Goal: Task Accomplishment & Management: Use online tool/utility

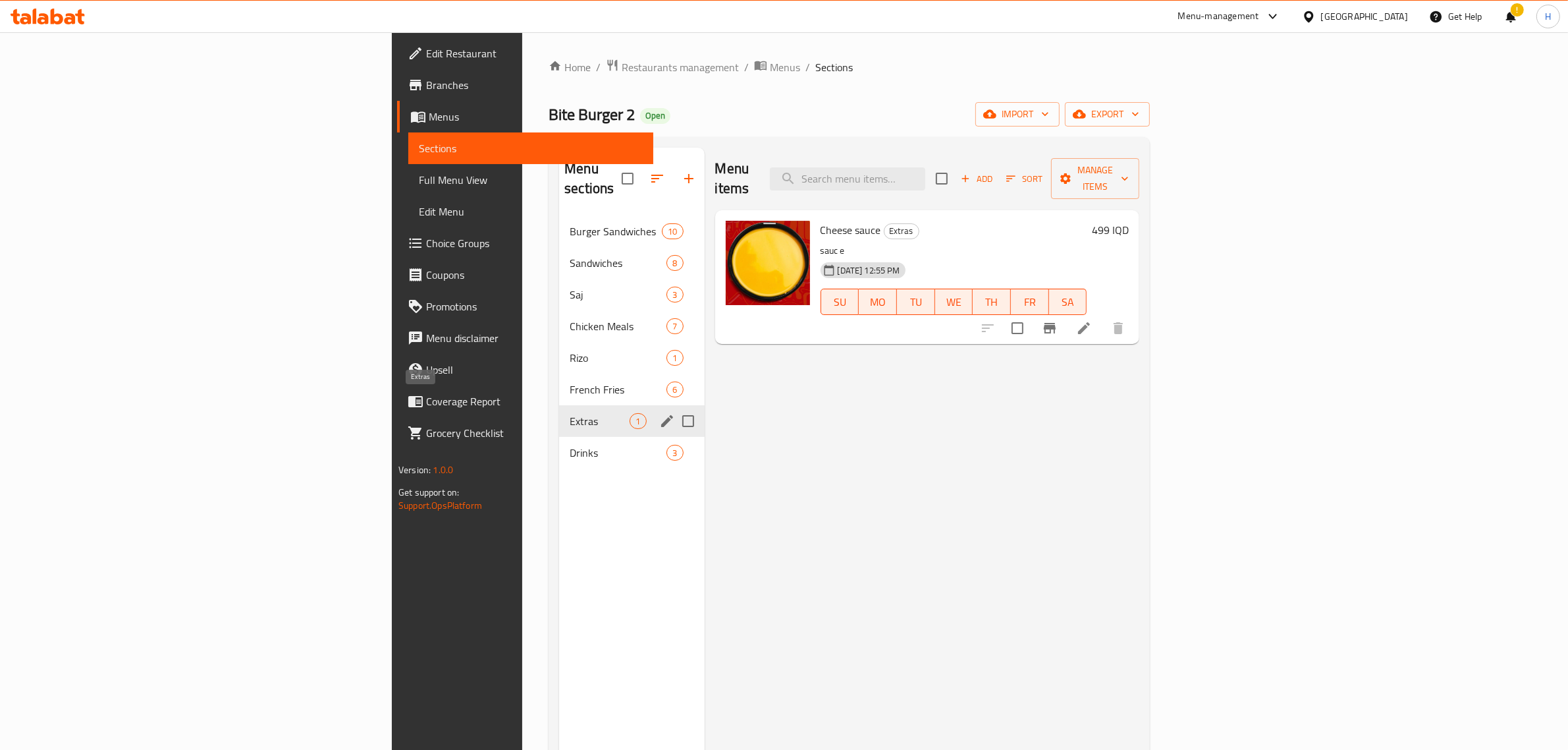
click at [559, 384] on div "French Fries 6" at bounding box center [631, 389] width 145 height 31
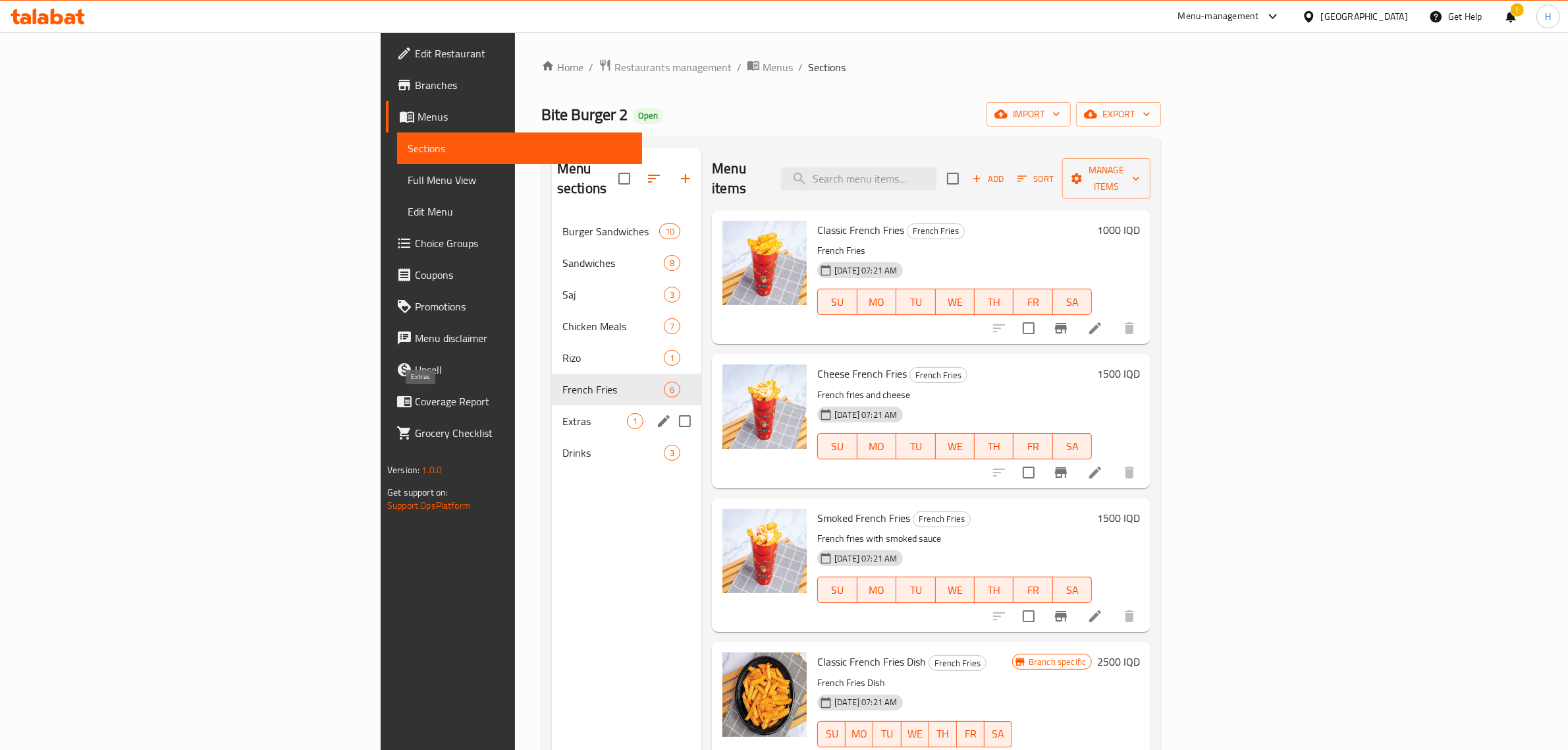
click at [562, 413] on span "Extras" at bounding box center [595, 421] width 64 height 16
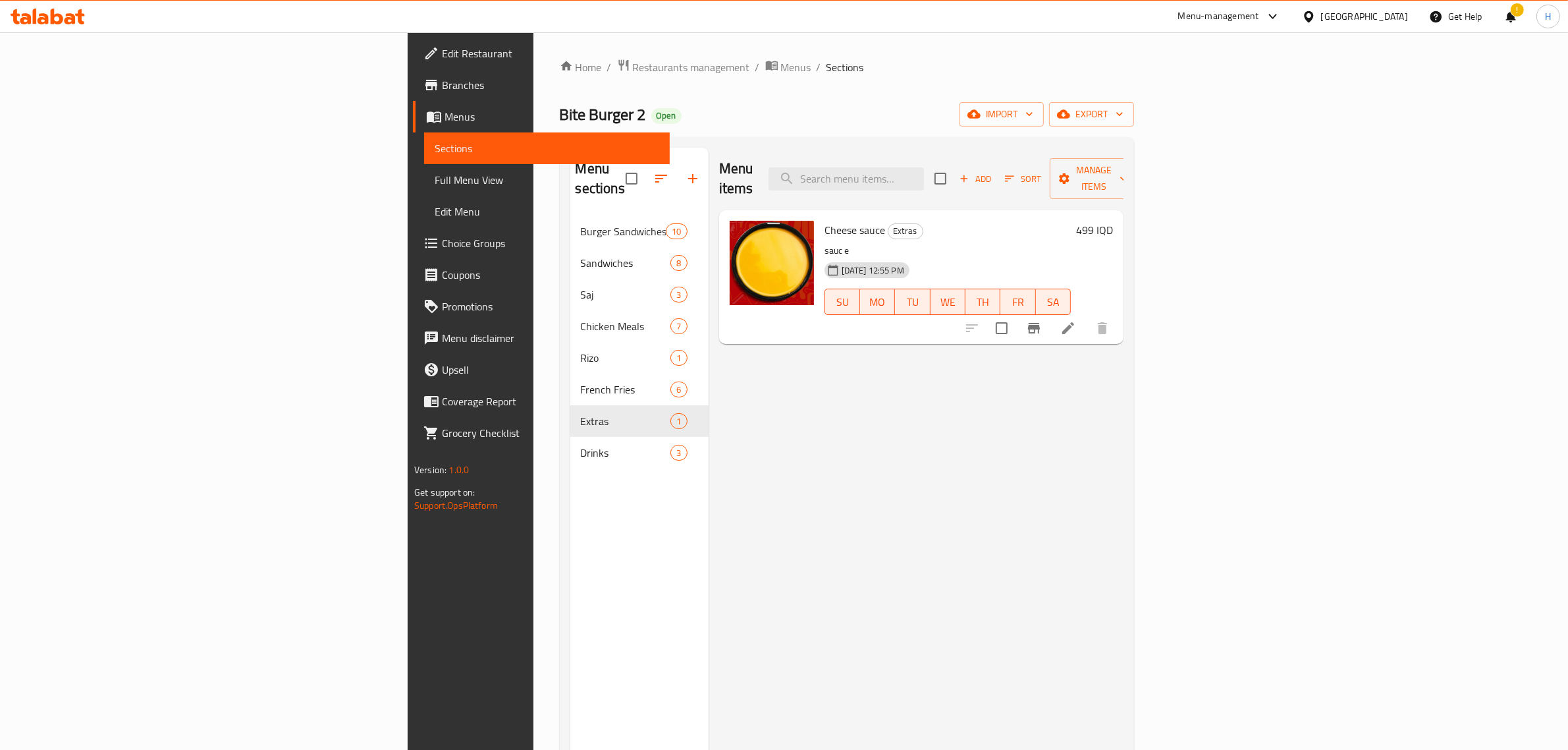
click at [1112, 220] on h6 "499 IQD" at bounding box center [1094, 229] width 37 height 19
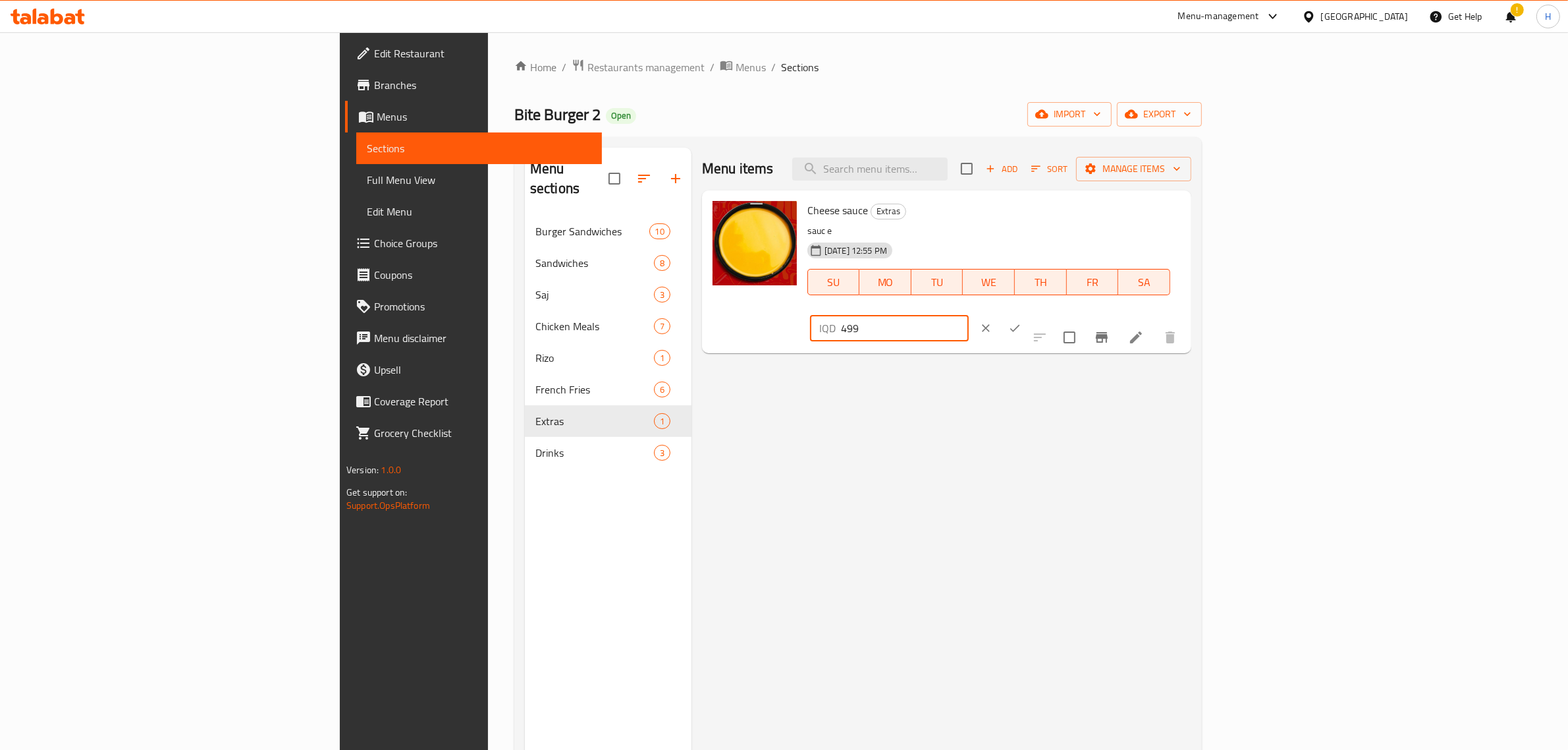
drag, startPoint x: 1416, startPoint y: 210, endPoint x: 1190, endPoint y: 210, distance: 226.0
click at [1186, 210] on div "Cheese sauce Extras sauc e [DATE] 12:55 PM SU MO TU WE TH FR SA IQD 499 ​" at bounding box center [994, 271] width 384 height 152
type input "500"
click at [1022, 321] on icon "ok" at bounding box center [1014, 327] width 13 height 13
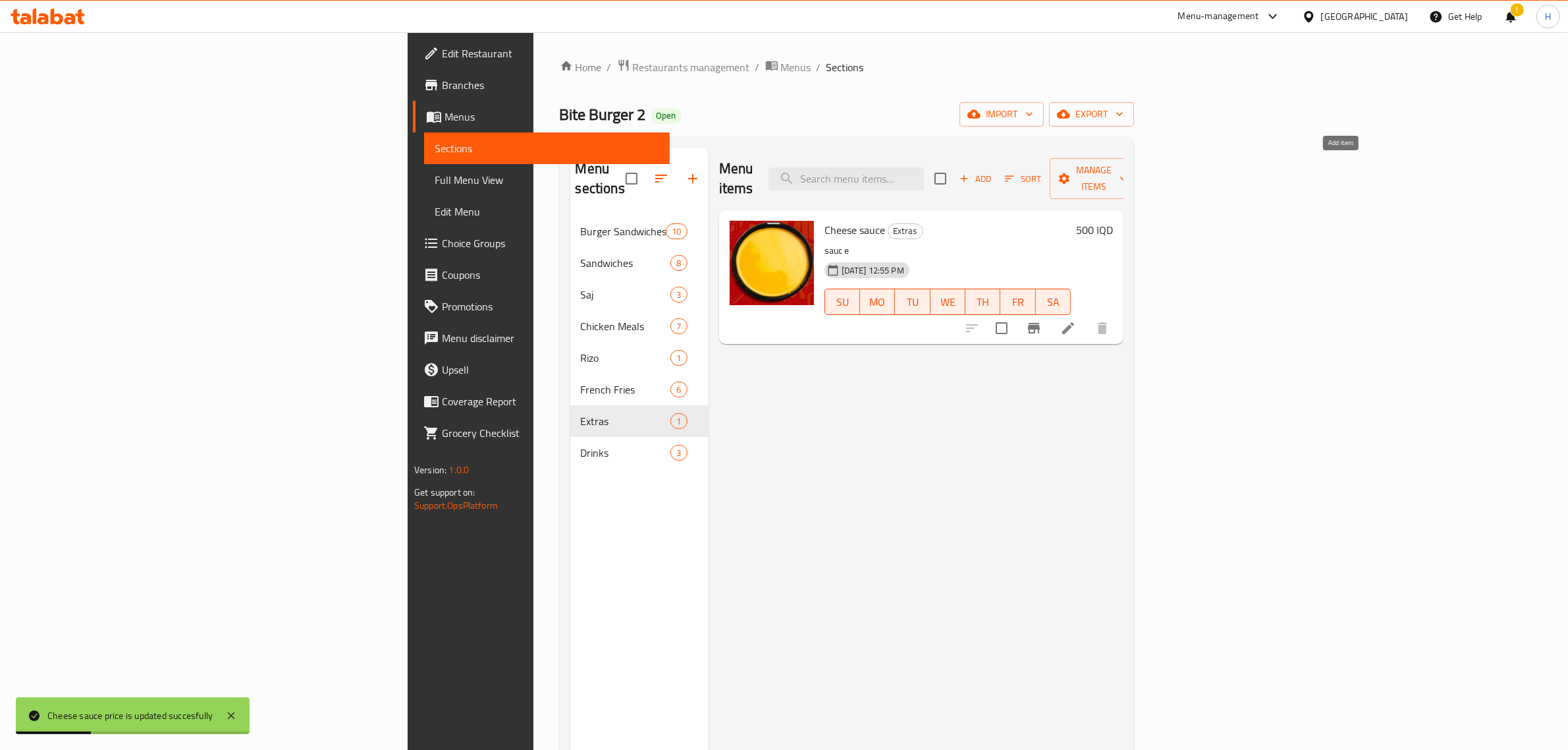
click at [970, 173] on icon "button" at bounding box center [964, 178] width 12 height 12
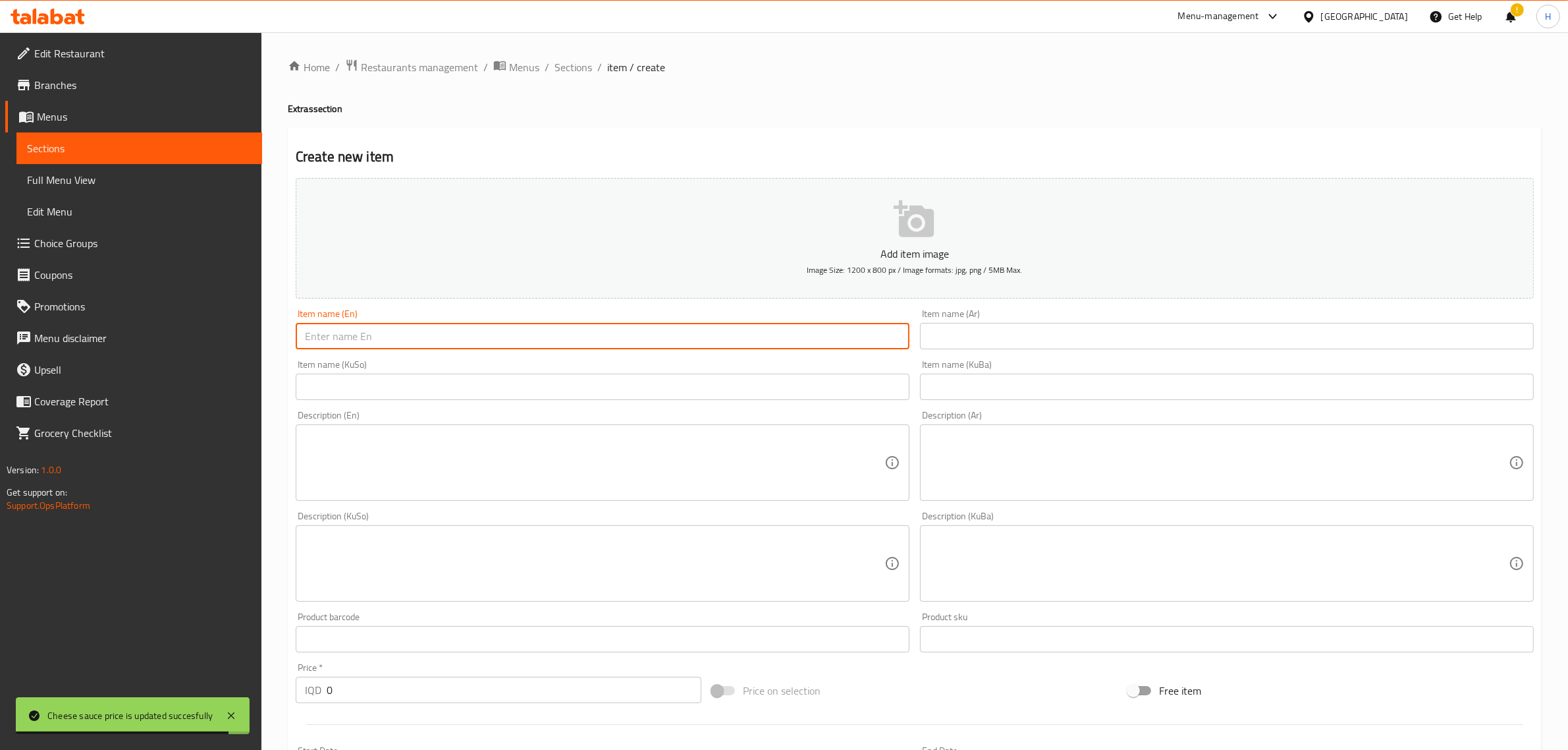
click at [660, 328] on input "text" at bounding box center [603, 336] width 613 height 27
type input "Garlic sauce"
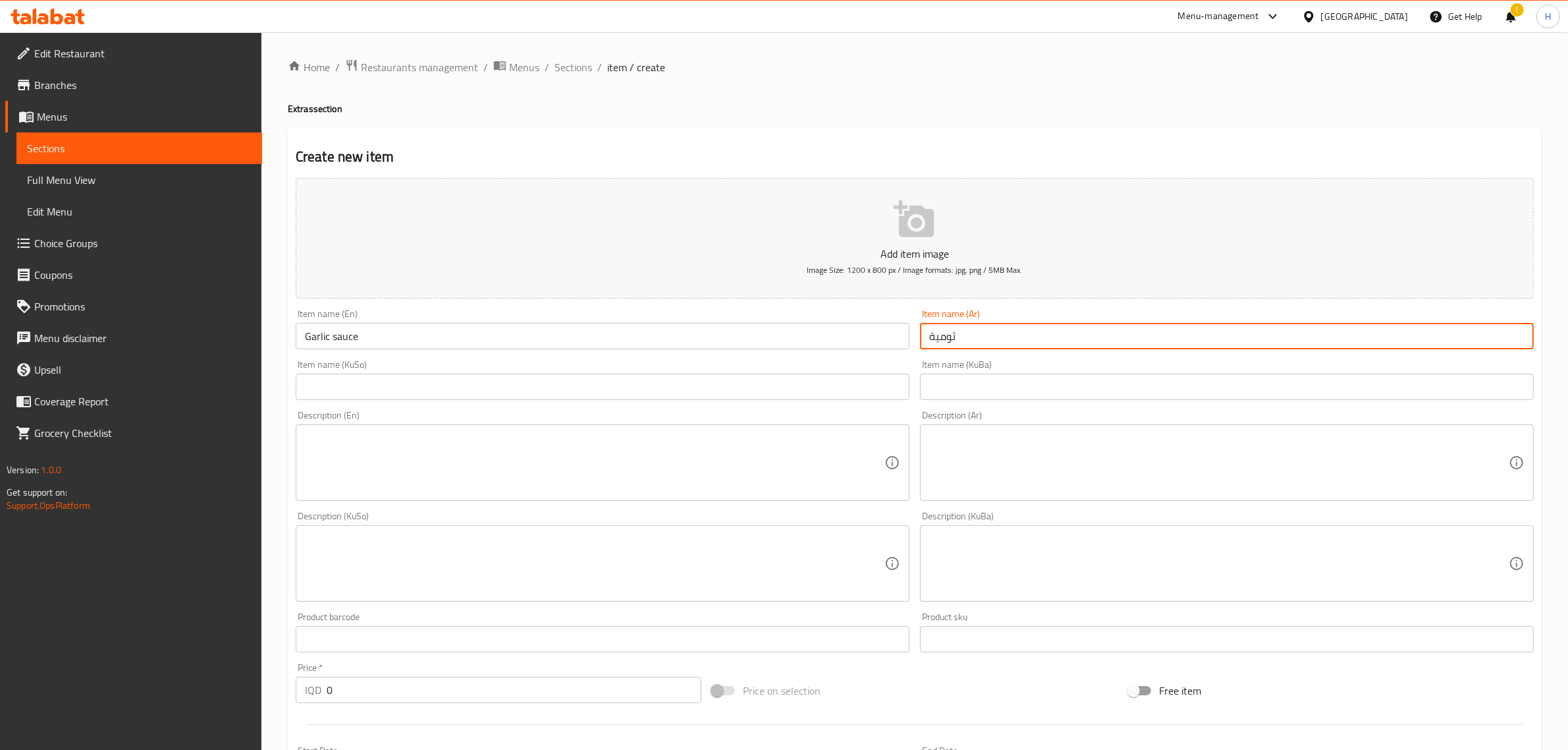
type input "ثومية"
click at [617, 392] on input "text" at bounding box center [603, 387] width 613 height 27
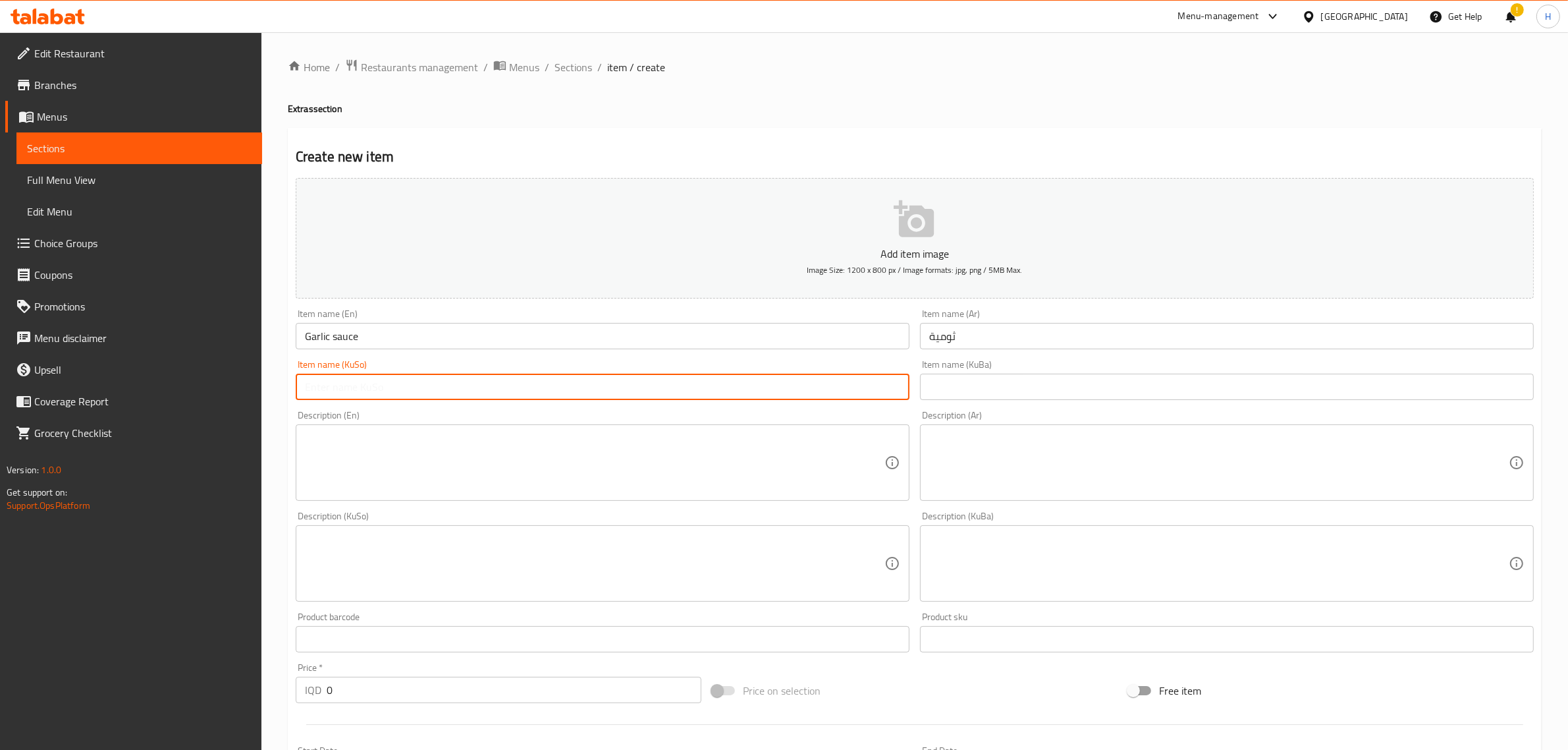
paste input "ثومية"
type input "ثومية"
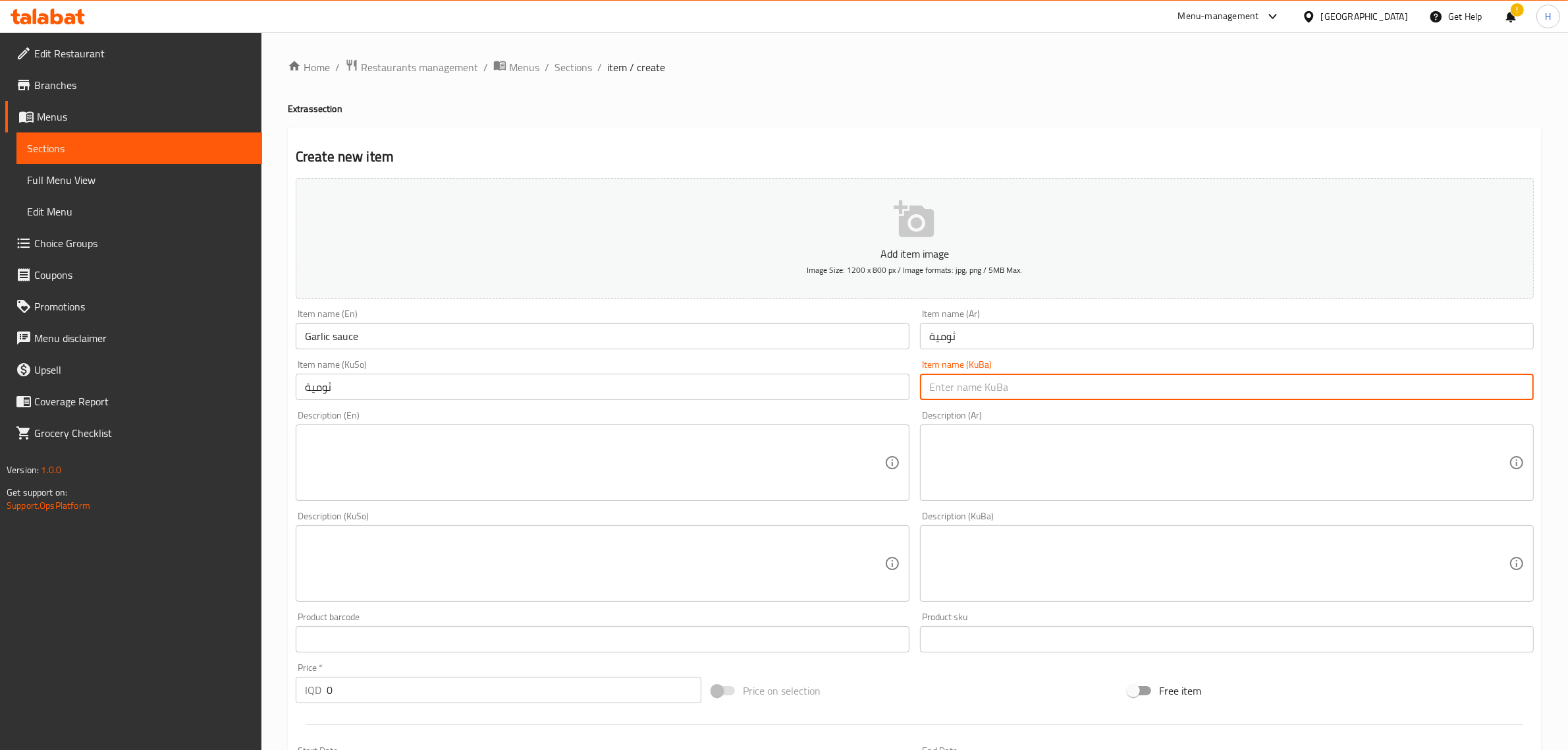
click at [969, 390] on input "text" at bounding box center [1227, 387] width 613 height 27
paste input "ثومية"
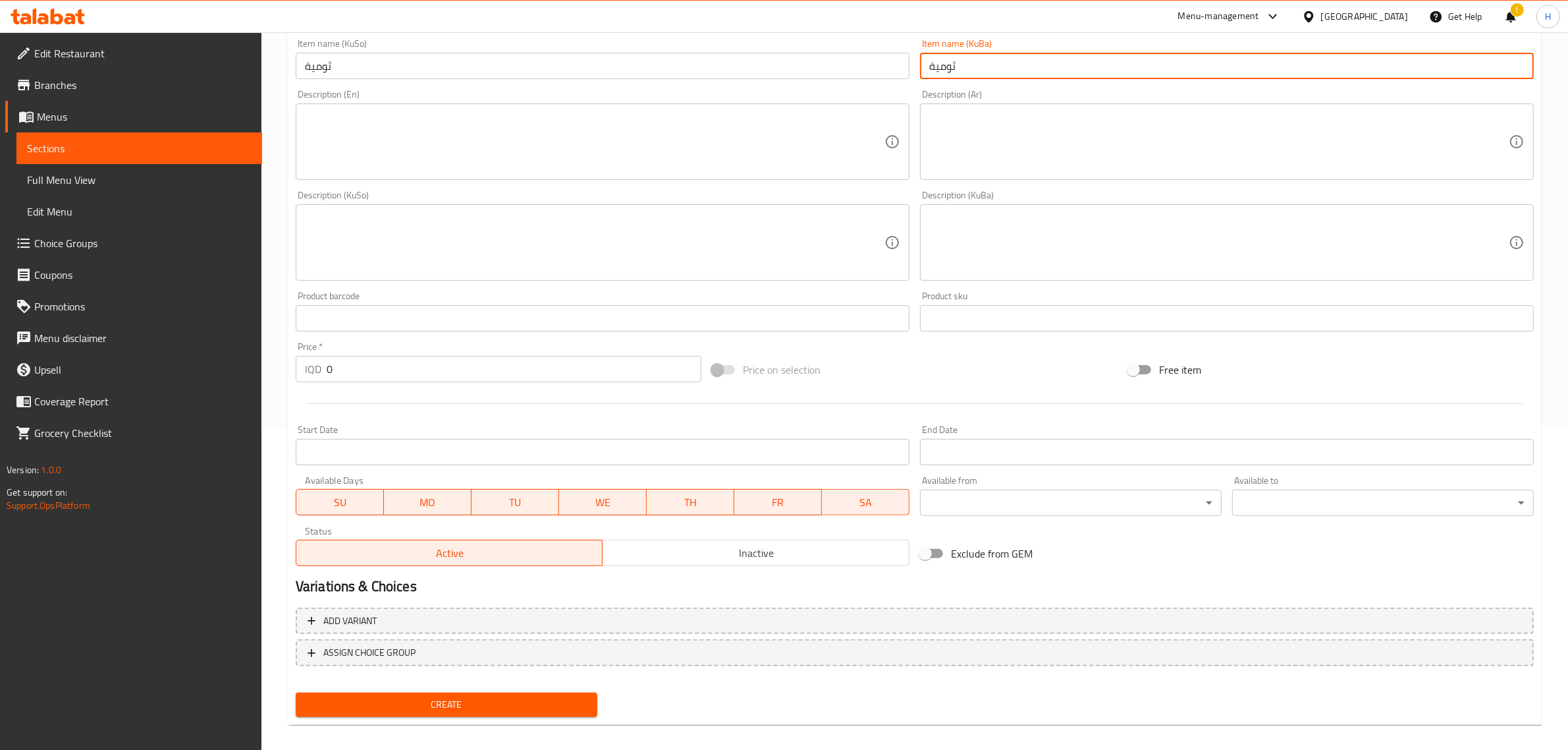
scroll to position [329, 0]
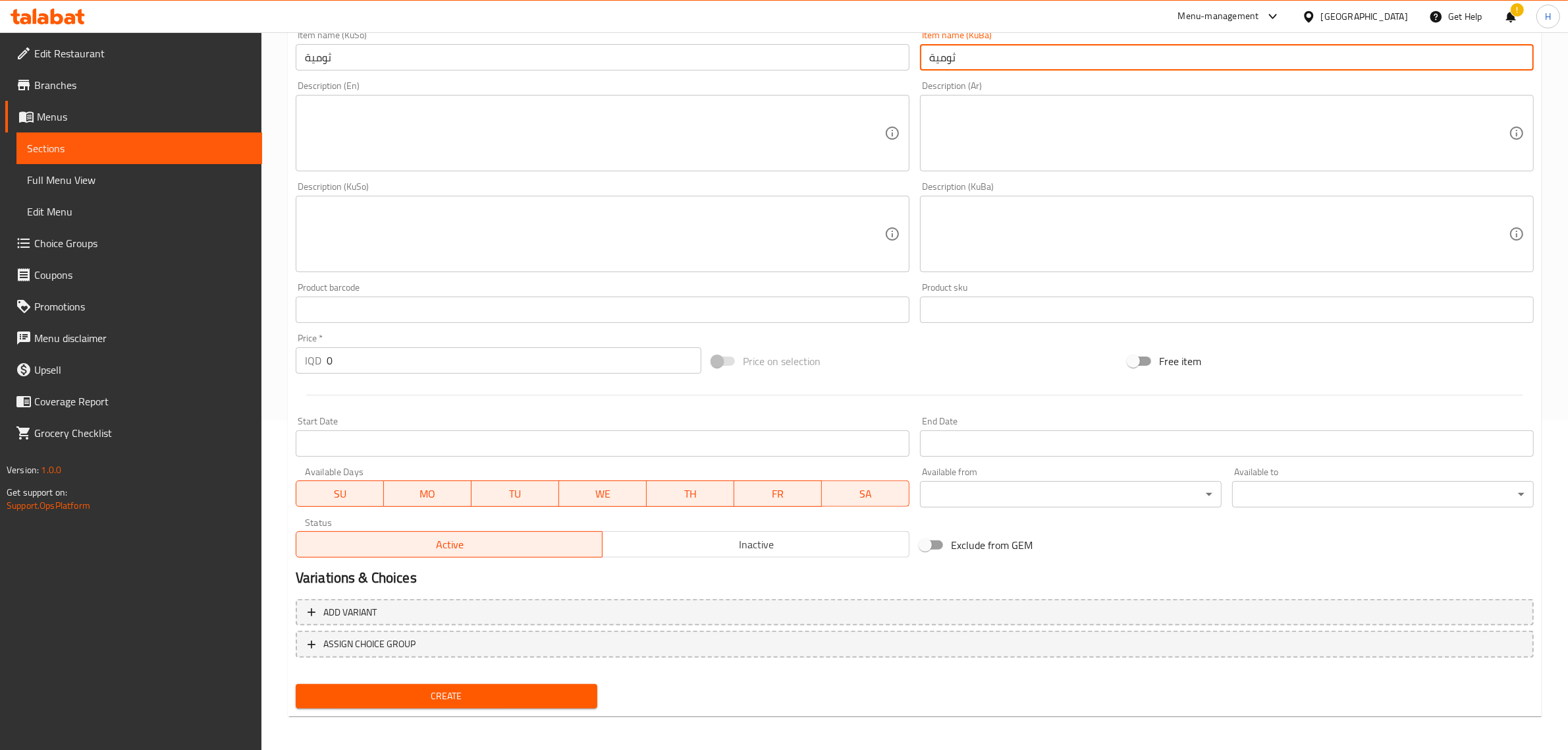
type input "ثومية"
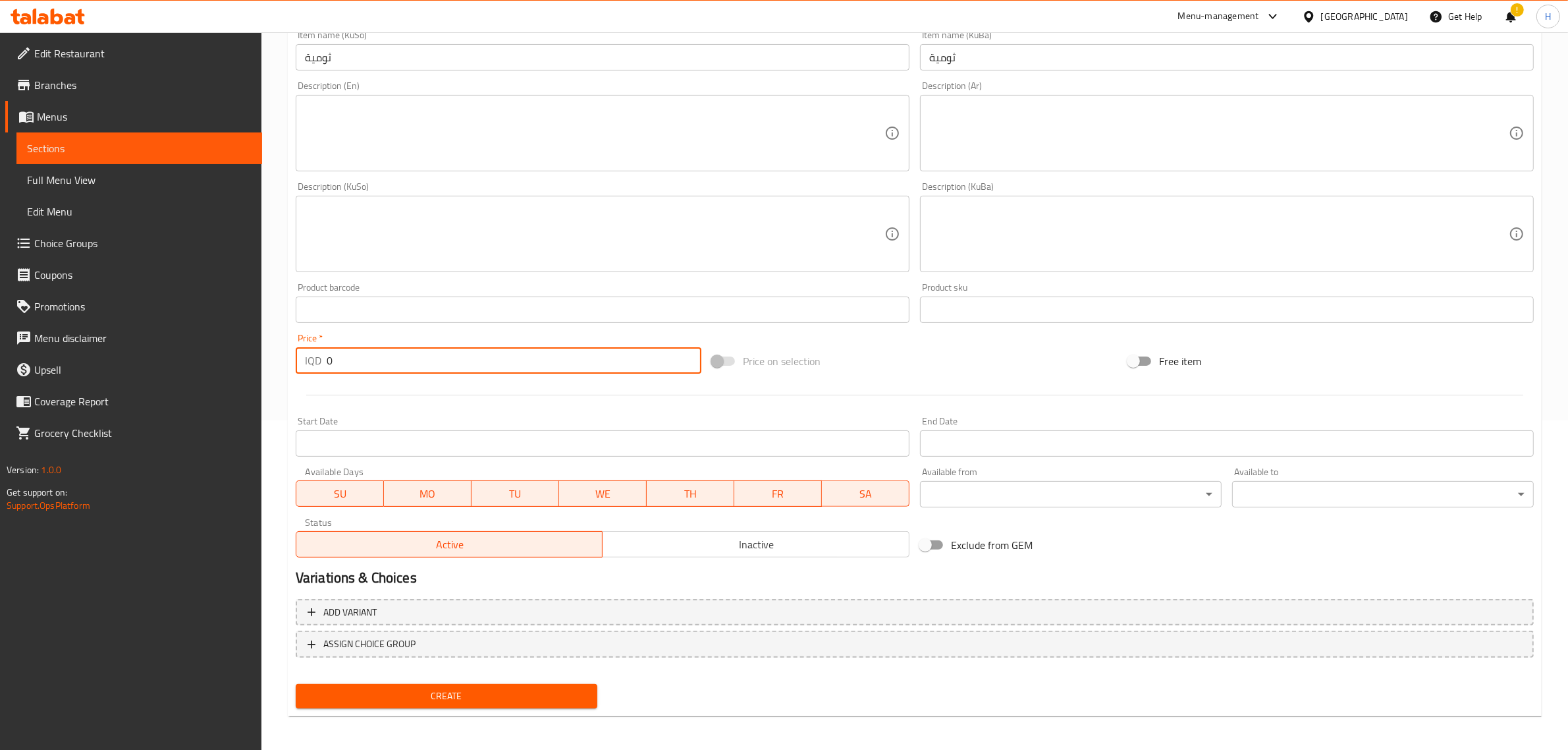
click at [392, 358] on input "0" at bounding box center [513, 360] width 374 height 27
type input "500"
click at [697, 551] on span "Inactive" at bounding box center [756, 544] width 296 height 19
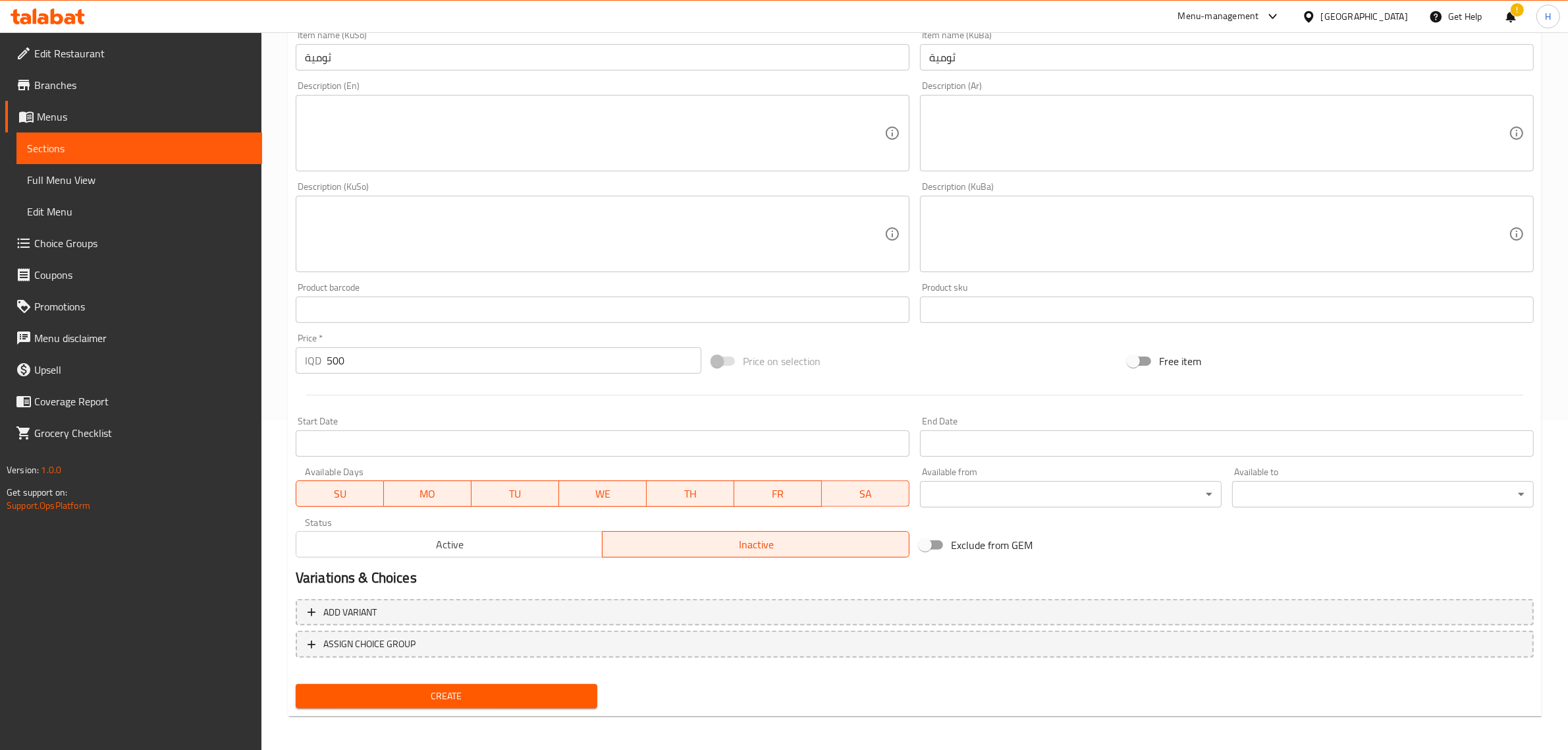
click at [544, 558] on div "Status Active Inactive" at bounding box center [603, 538] width 624 height 50
click at [538, 556] on button "Active" at bounding box center [449, 544] width 308 height 27
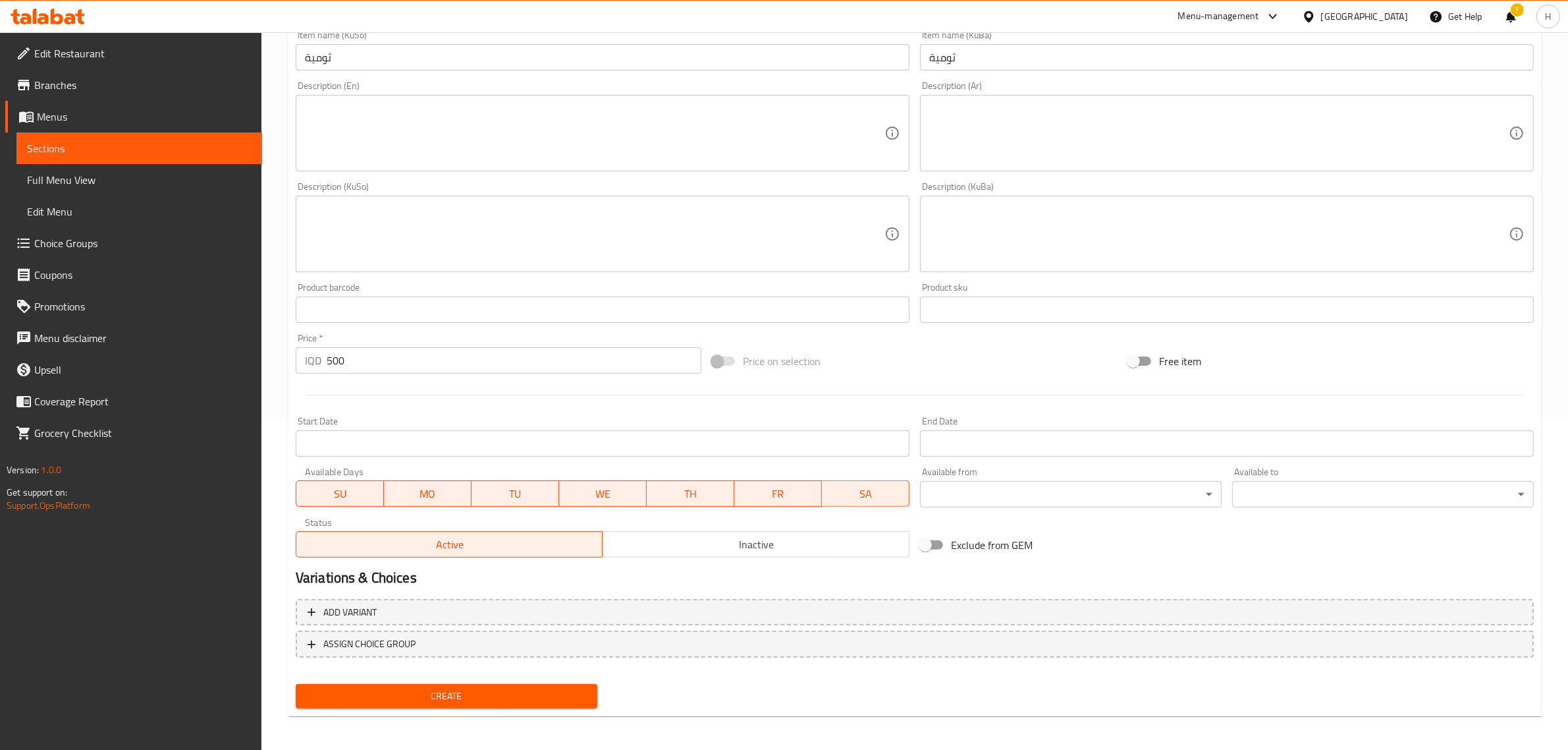
click at [535, 688] on span "Create" at bounding box center [446, 696] width 281 height 16
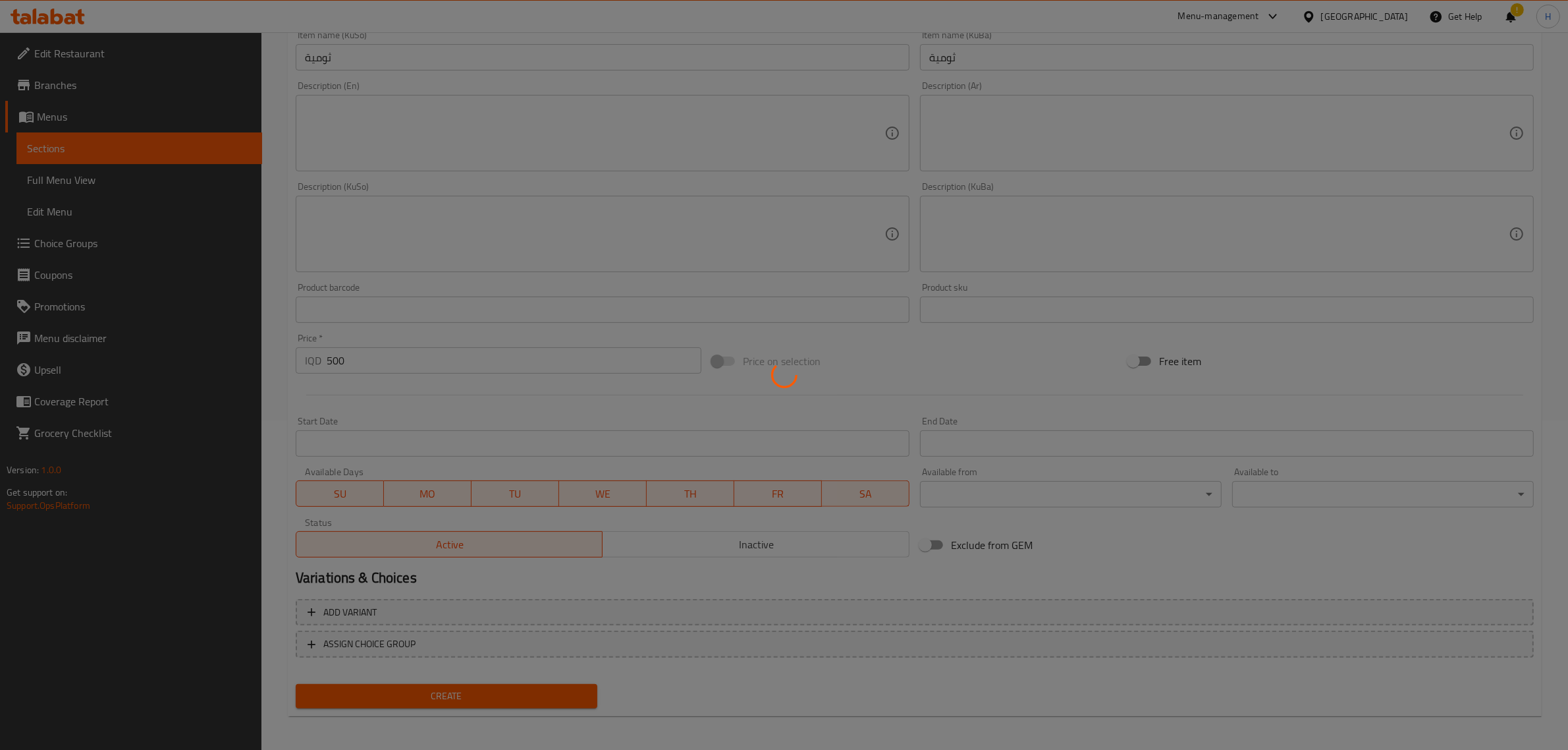
type input "0"
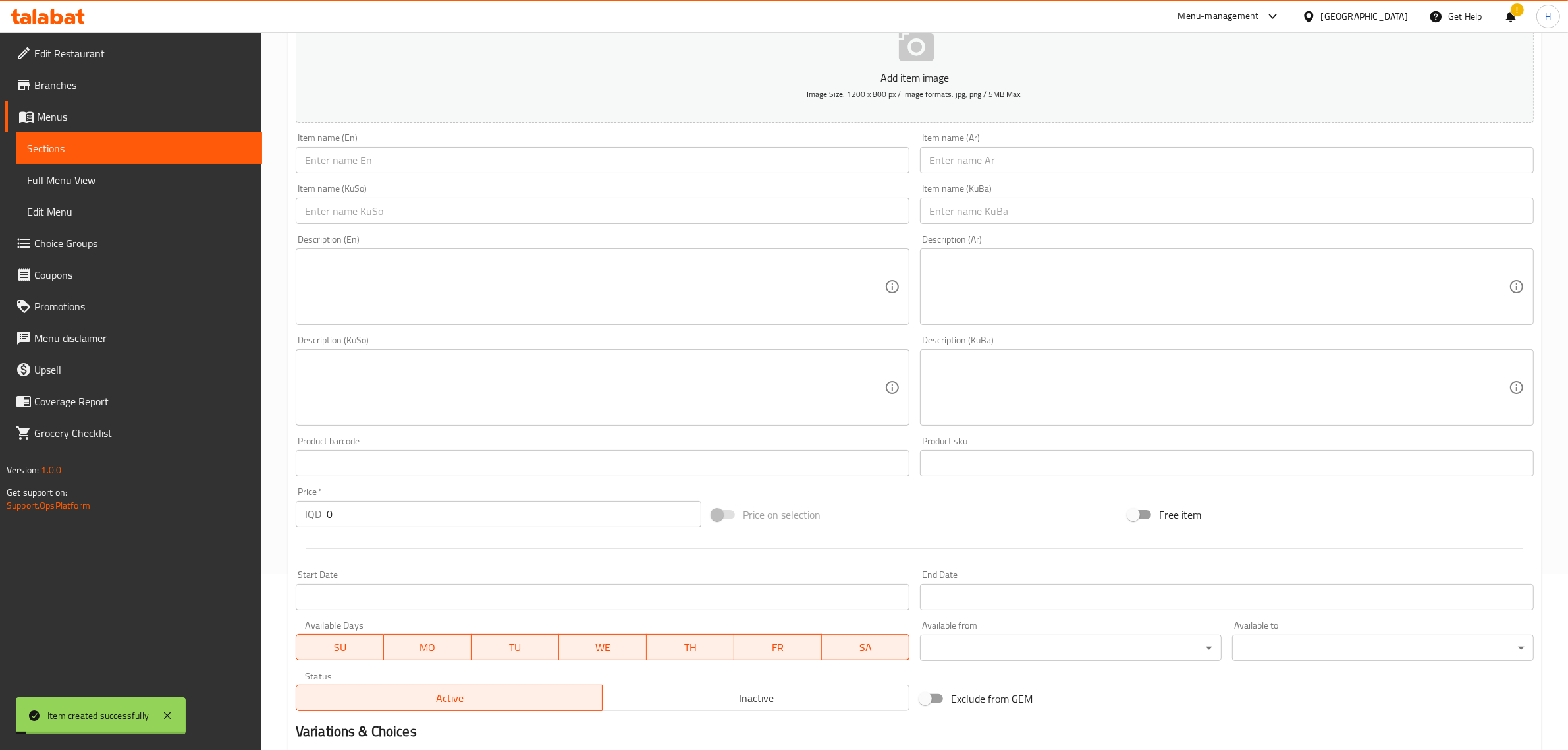
scroll to position [0, 0]
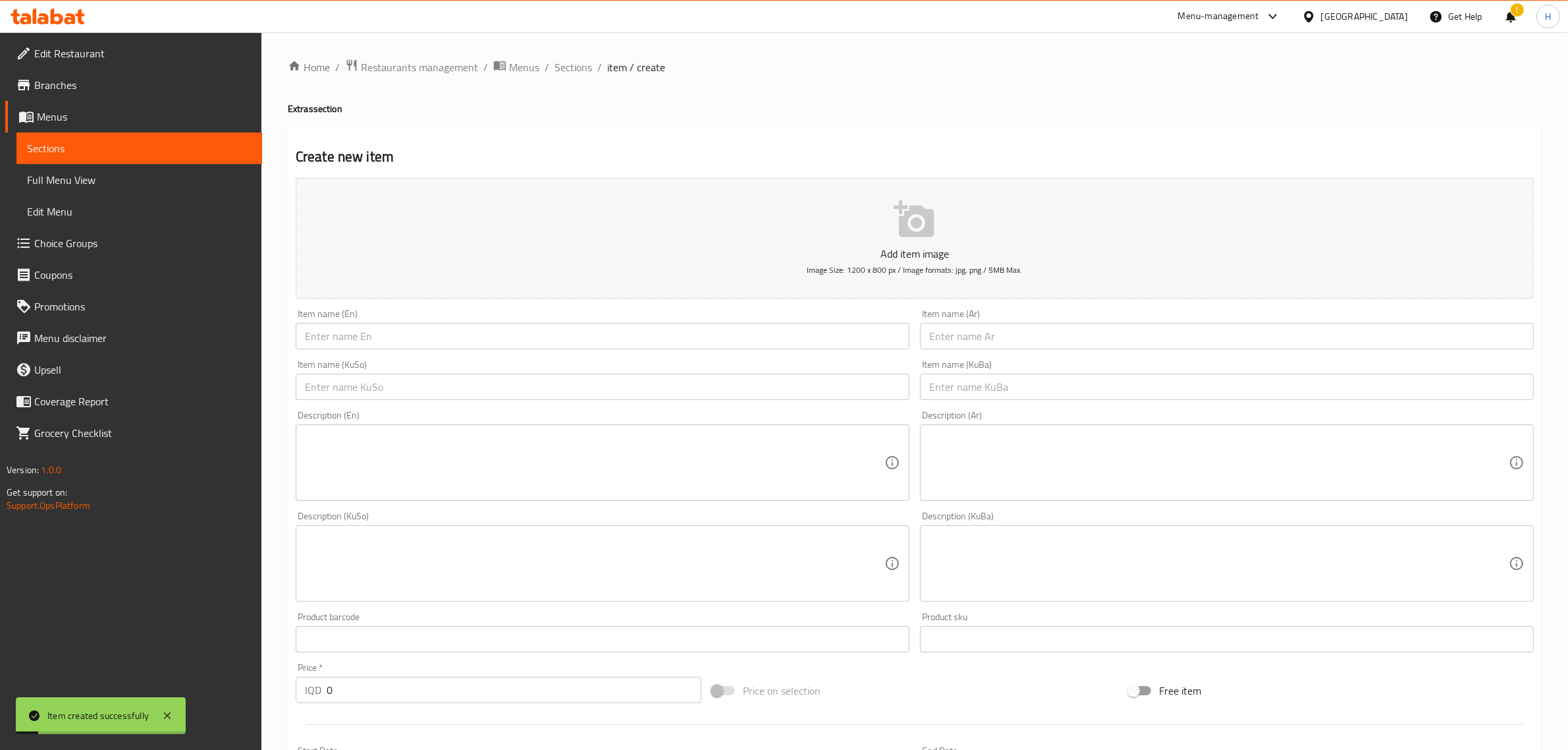
click at [577, 56] on div "Home / Restaurants management / Menus / Sections / item / create Extras section…" at bounding box center [915, 556] width 1307 height 1050
click at [577, 62] on span "Sections" at bounding box center [573, 67] width 37 height 16
